Goal: Transaction & Acquisition: Purchase product/service

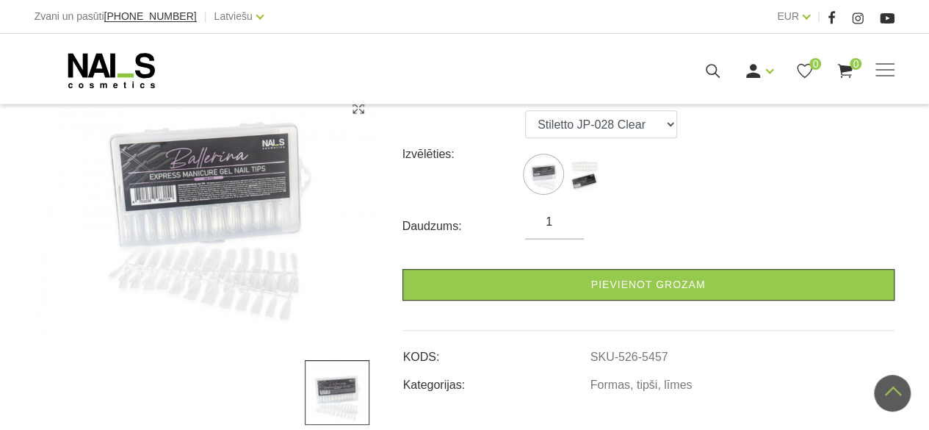
scroll to position [220, 0]
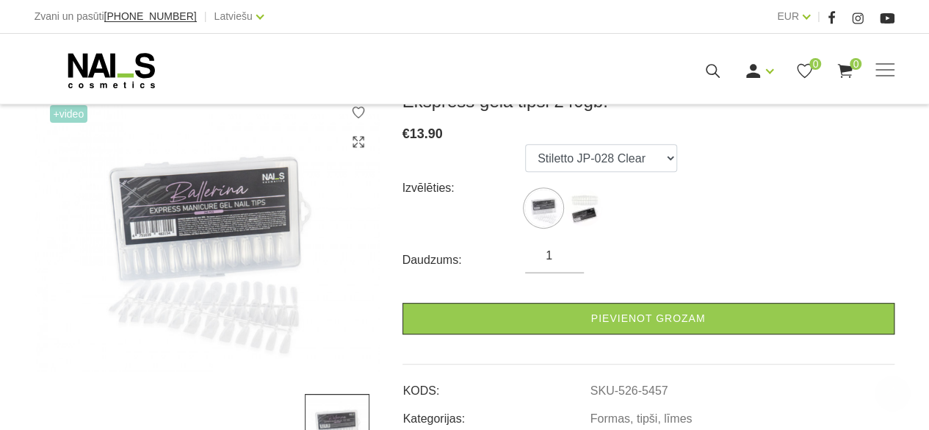
click at [233, 195] on img at bounding box center [207, 230] width 345 height 281
click at [240, 264] on img at bounding box center [207, 230] width 345 height 281
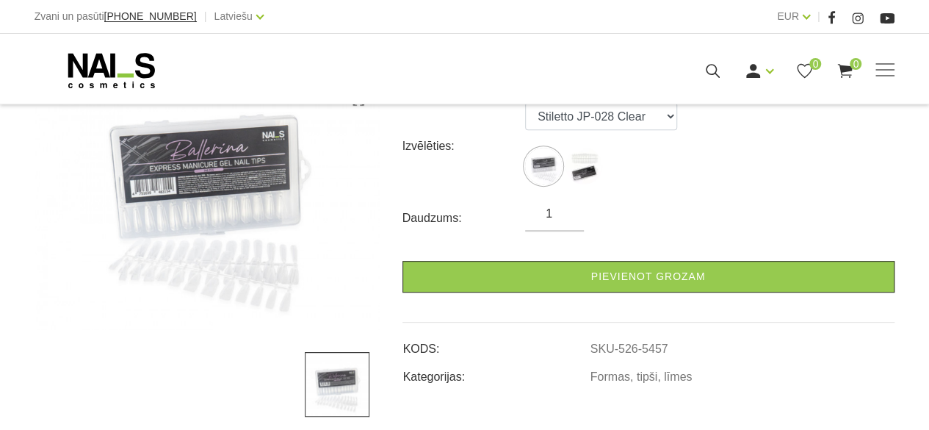
scroll to position [294, 0]
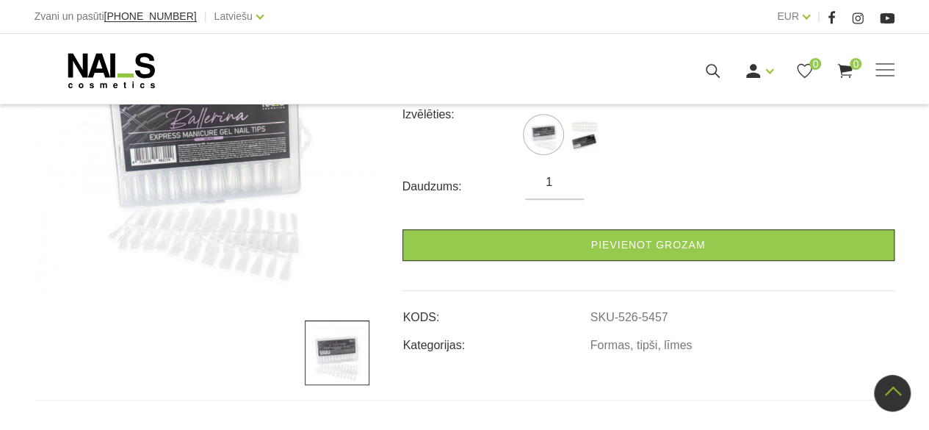
click at [351, 347] on img at bounding box center [337, 352] width 65 height 65
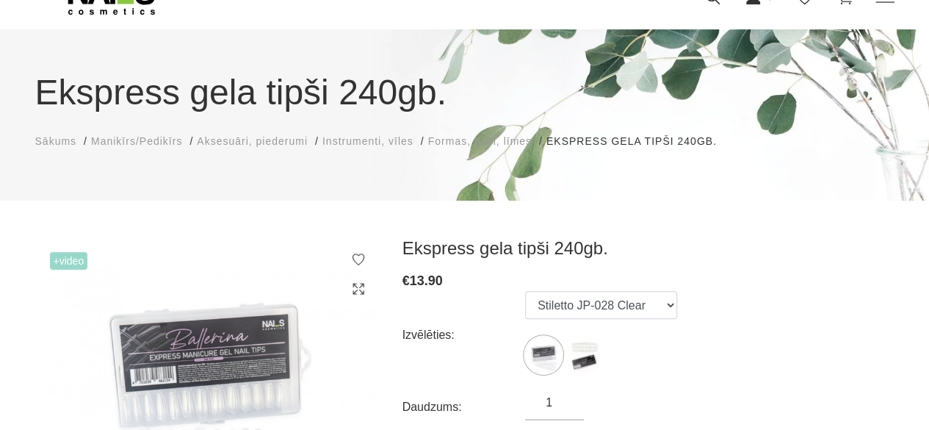
click at [251, 343] on img at bounding box center [207, 377] width 345 height 281
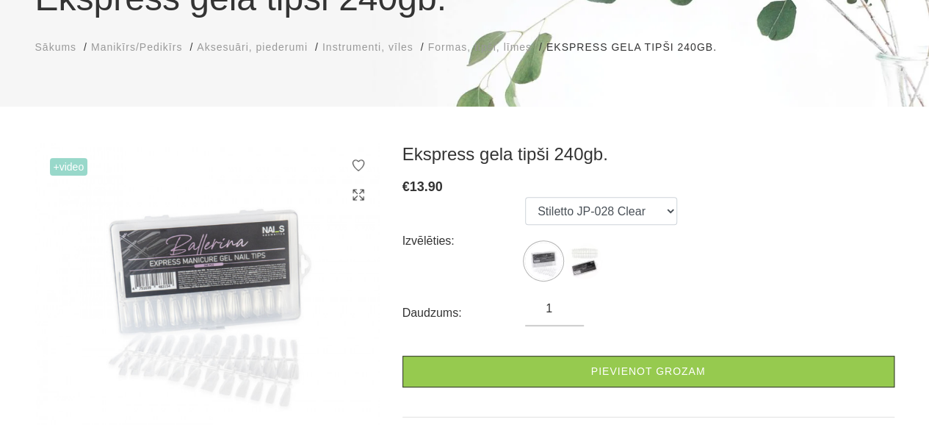
scroll to position [220, 0]
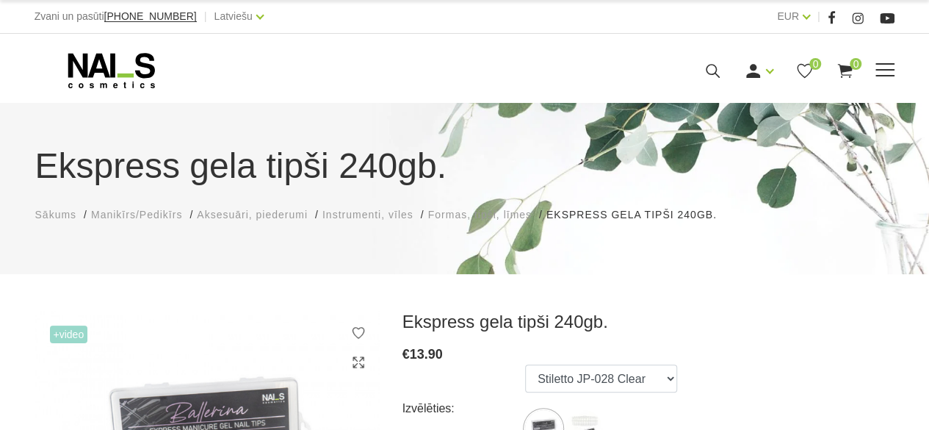
click at [894, 69] on div "Manikīrs Gēllakas Bāzes, topi un praimeri Geli un akrigeli Nagu dizains Manikīr…" at bounding box center [464, 70] width 883 height 37
click at [58, 220] on span "Sākums" at bounding box center [56, 215] width 42 height 12
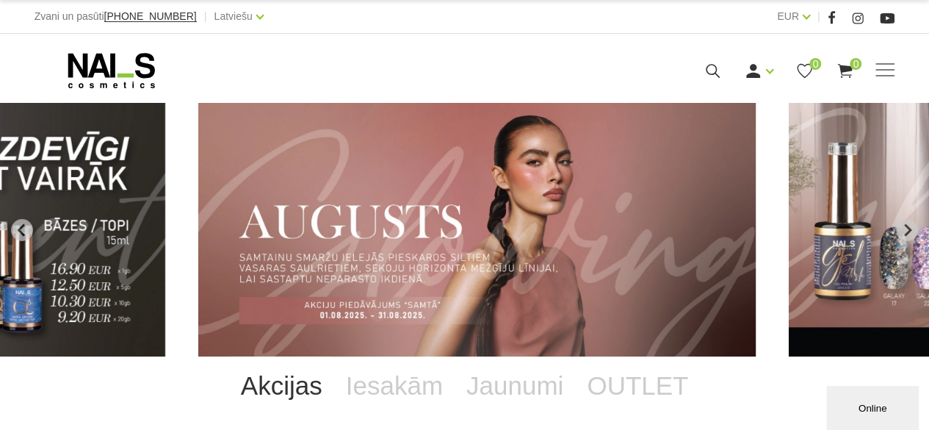
drag, startPoint x: 132, startPoint y: 340, endPoint x: 170, endPoint y: 341, distance: 37.5
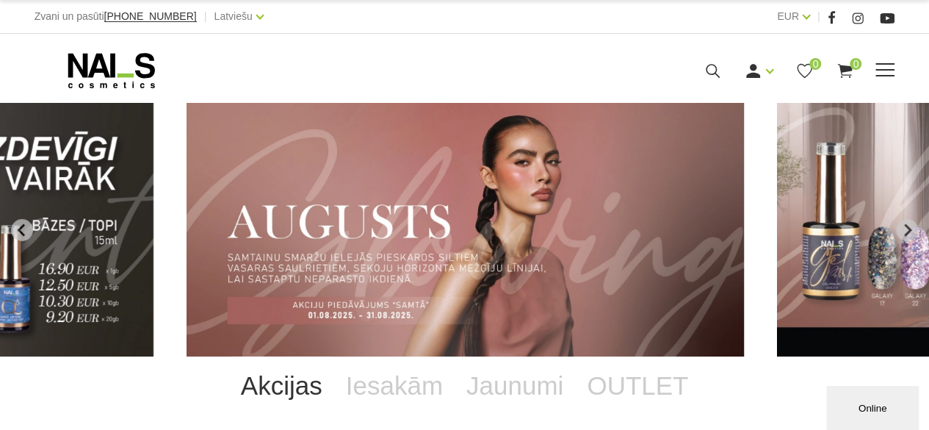
click at [882, 70] on span at bounding box center [884, 69] width 19 height 1
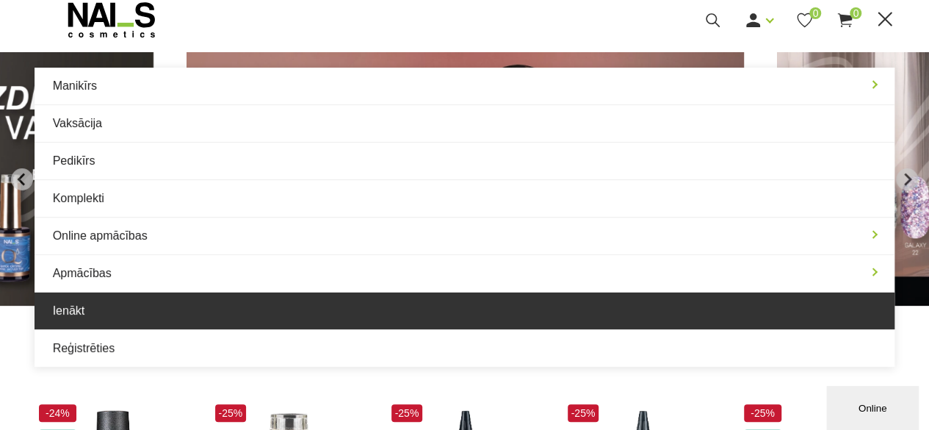
scroll to position [73, 0]
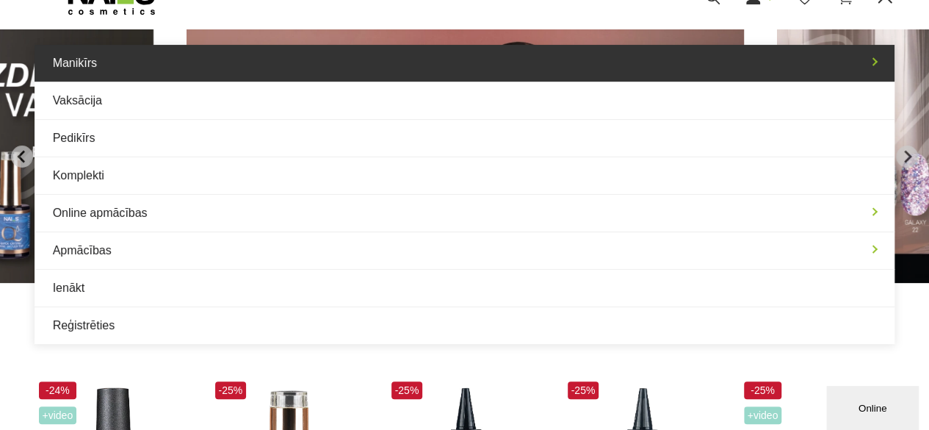
click at [75, 66] on link "Manikīrs" at bounding box center [465, 63] width 861 height 37
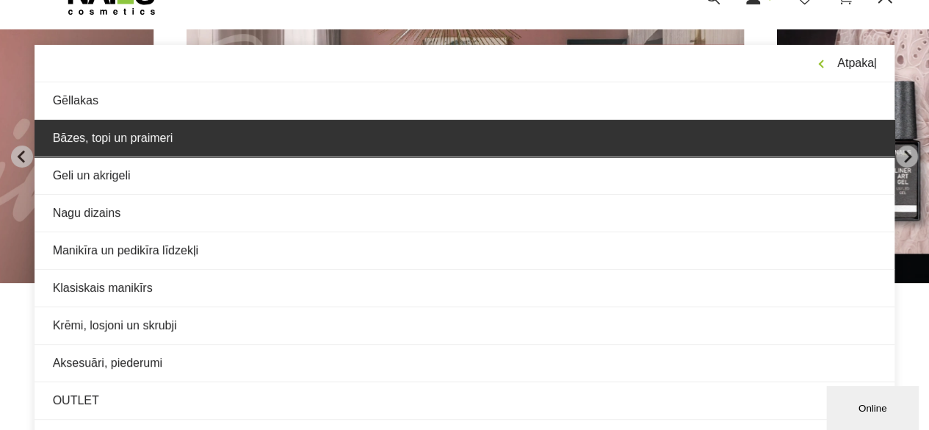
click at [122, 132] on link "Bāzes, topi un praimeri" at bounding box center [465, 138] width 861 height 37
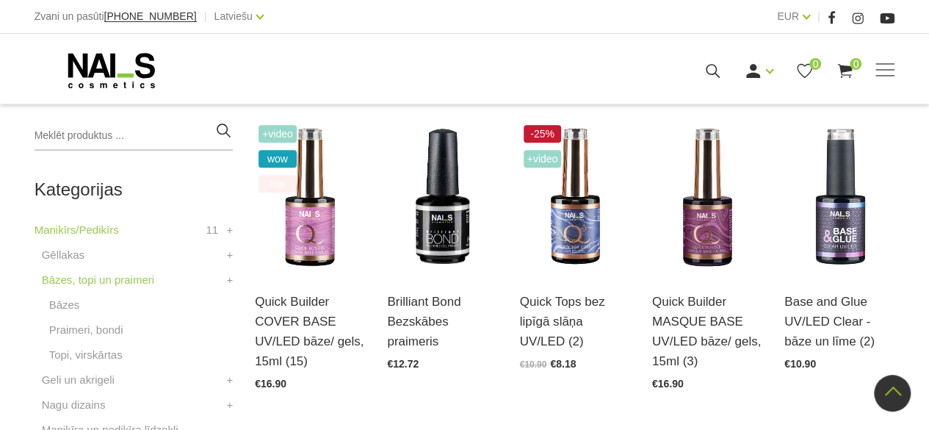
scroll to position [367, 0]
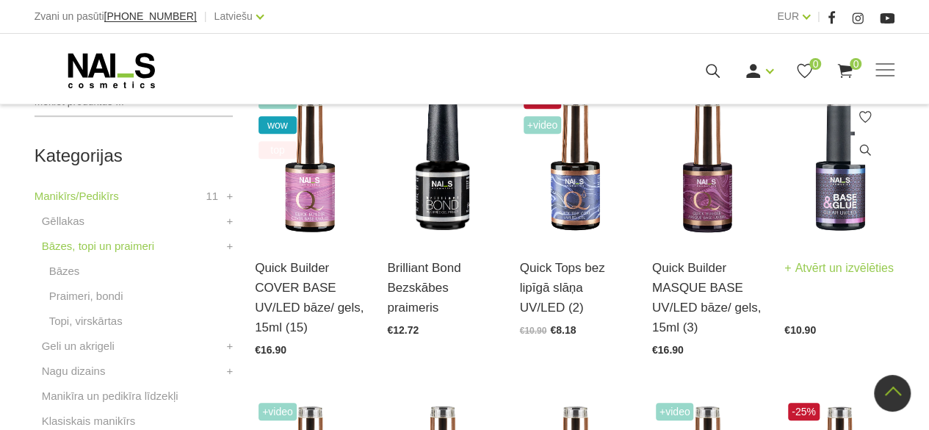
click at [835, 196] on img at bounding box center [839, 163] width 110 height 152
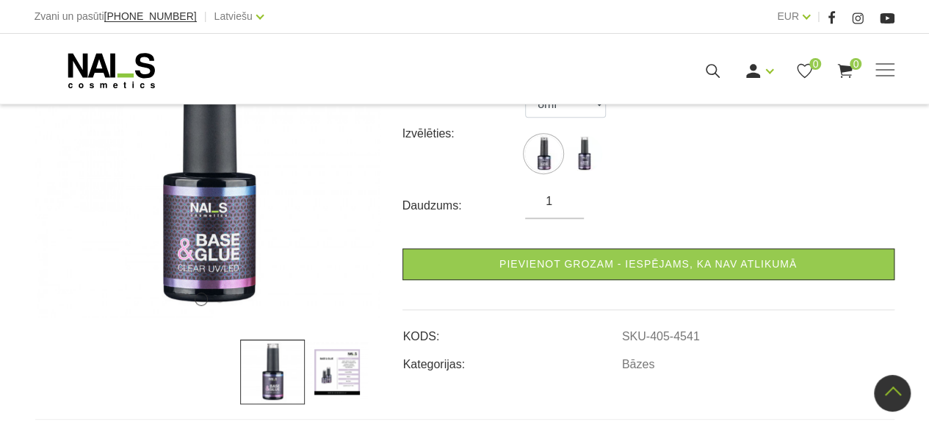
scroll to position [147, 0]
